Goal: Navigation & Orientation: Find specific page/section

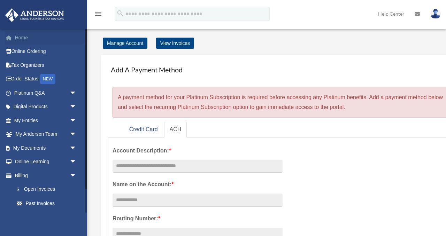
click at [26, 40] on link "Home" at bounding box center [46, 38] width 82 height 14
click at [49, 133] on link "My Anderson Team arrow_drop_down" at bounding box center [46, 134] width 82 height 14
click at [42, 120] on link "My Entities arrow_drop_down" at bounding box center [46, 120] width 82 height 14
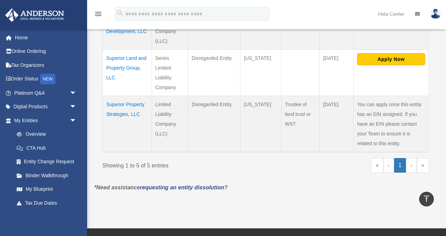
scroll to position [313, 0]
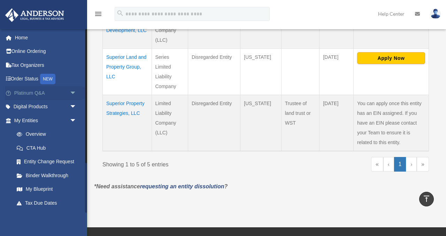
click at [56, 94] on link "Platinum Q&A arrow_drop_down" at bounding box center [46, 93] width 82 height 14
click at [30, 78] on link "Order Status NEW" at bounding box center [46, 79] width 82 height 14
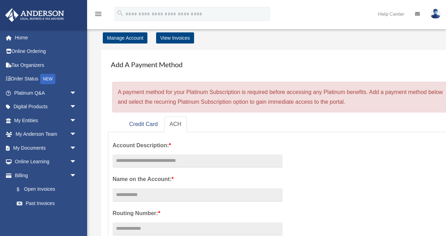
scroll to position [6, 0]
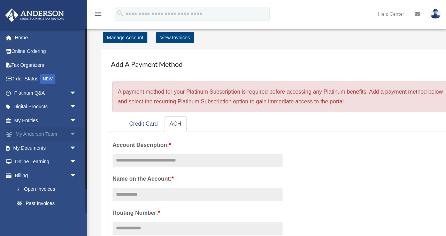
click at [70, 135] on span "arrow_drop_down" at bounding box center [77, 134] width 14 height 14
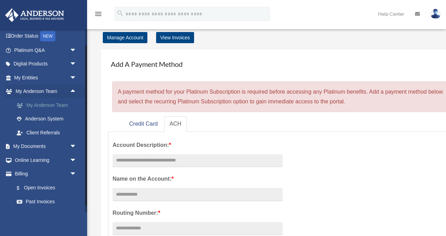
scroll to position [68, 0]
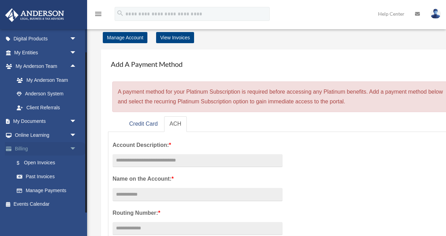
click at [72, 148] on span "arrow_drop_down" at bounding box center [77, 149] width 14 height 14
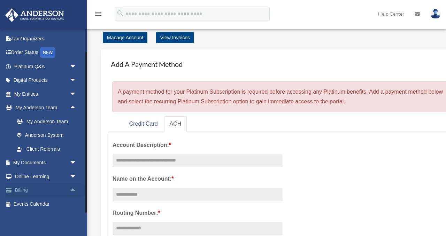
scroll to position [26, 0]
click at [73, 110] on span "arrow_drop_up" at bounding box center [77, 108] width 14 height 14
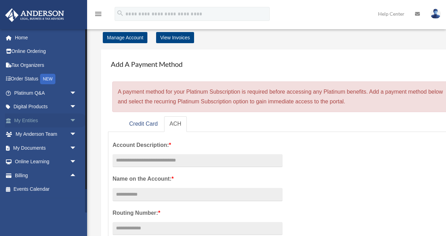
click at [71, 119] on span "arrow_drop_down" at bounding box center [77, 120] width 14 height 14
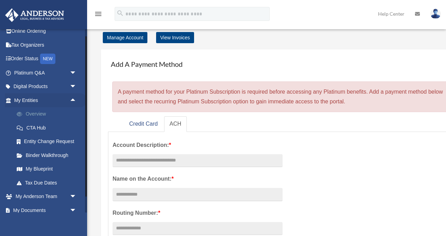
scroll to position [21, 0]
click at [42, 167] on link "My Blueprint" at bounding box center [48, 168] width 77 height 14
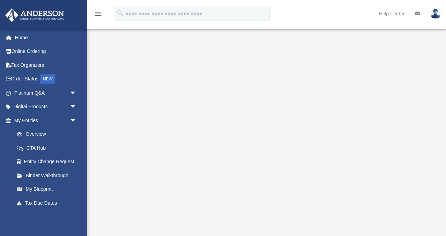
scroll to position [5, 0]
